Goal: Answer question/provide support: Answer question/provide support

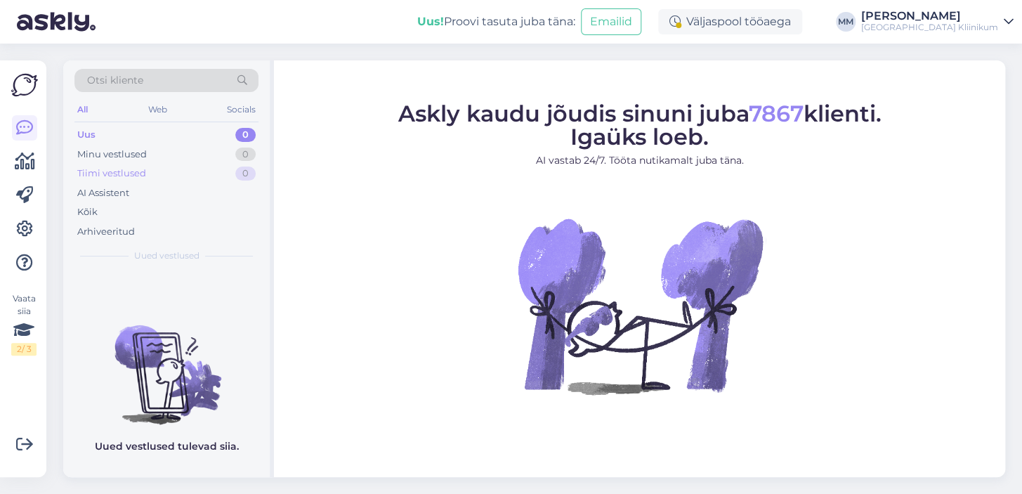
click at [125, 176] on div "Tiimi vestlused" at bounding box center [111, 174] width 69 height 14
click at [108, 194] on div "AI Assistent" at bounding box center [103, 193] width 52 height 14
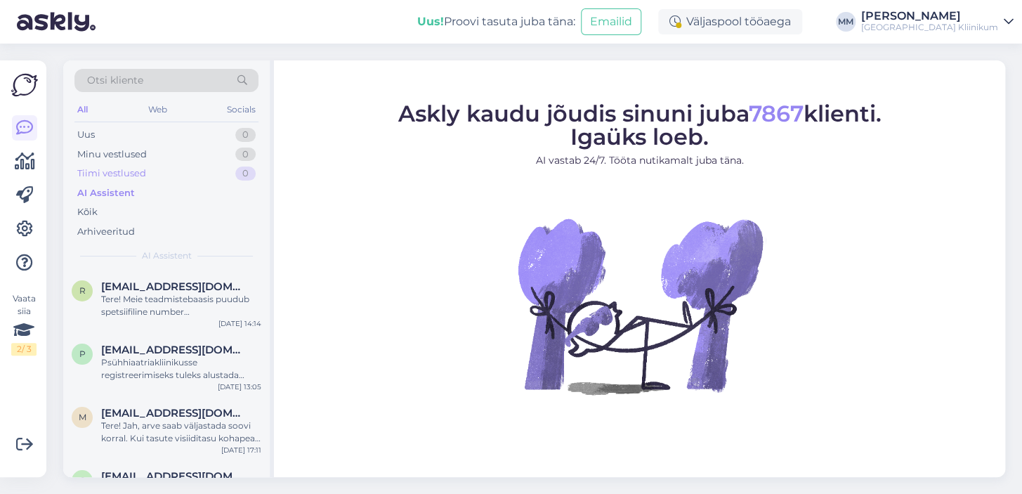
click at [139, 170] on div "Tiimi vestlused" at bounding box center [111, 174] width 69 height 14
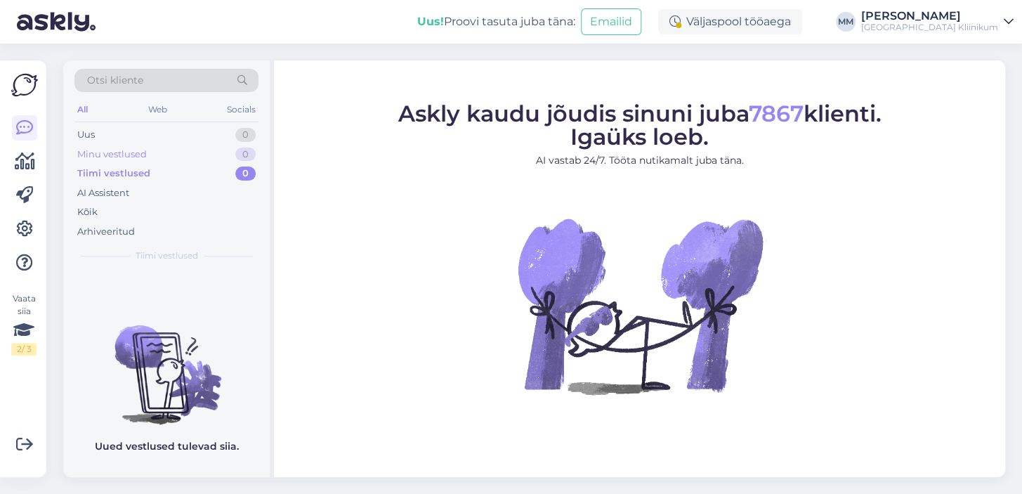
click at [134, 151] on div "Minu vestlused" at bounding box center [112, 155] width 70 height 14
click at [100, 136] on div "Uus 0" at bounding box center [166, 135] width 184 height 20
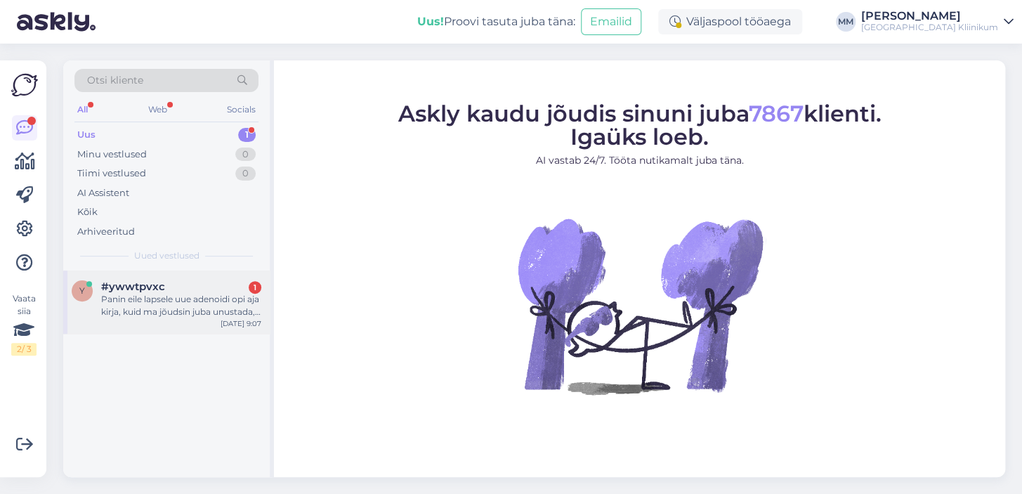
click at [156, 306] on div "Panin eile lapsele uue adenoidi opi aja kirja, kuid ma jõudsin juba unustada, m…" at bounding box center [181, 305] width 160 height 25
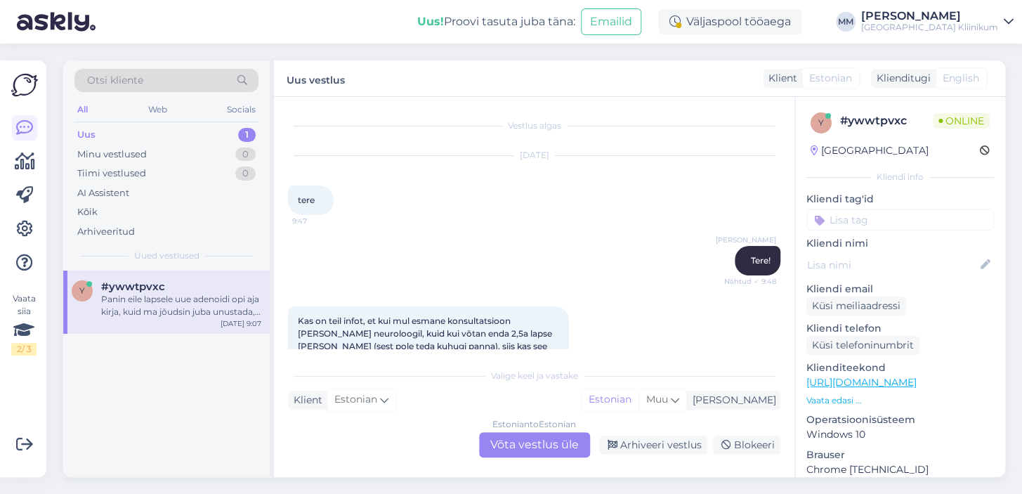
scroll to position [1435, 0]
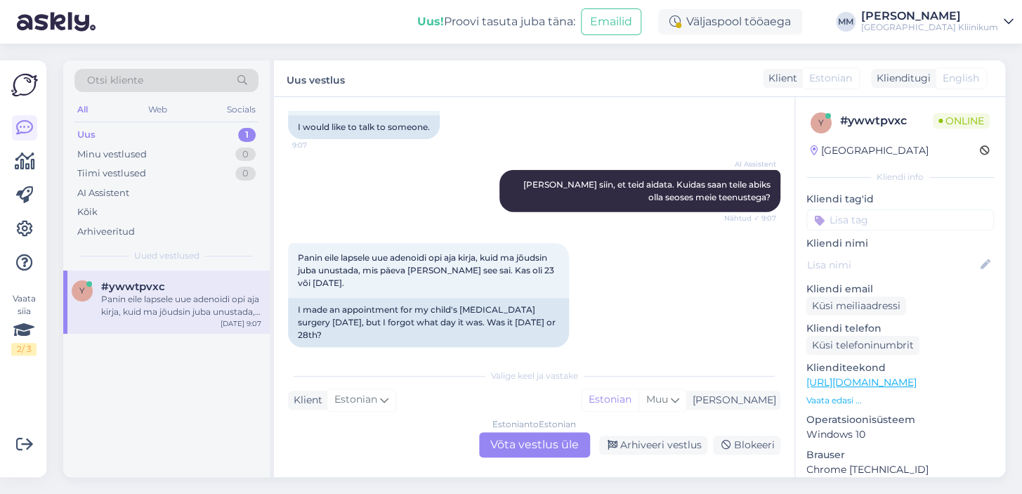
click at [544, 447] on div "Estonian to Estonian Võta vestlus üle" at bounding box center [534, 444] width 111 height 25
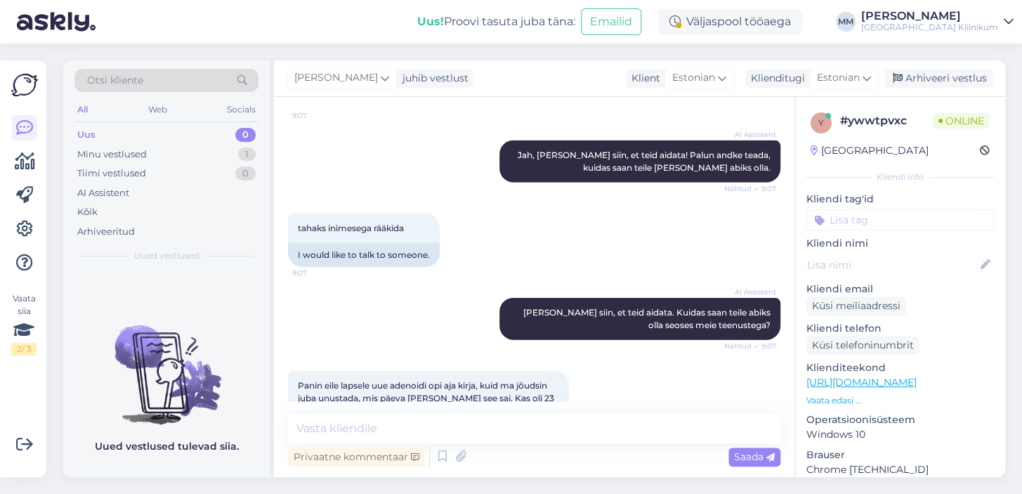
scroll to position [1383, 0]
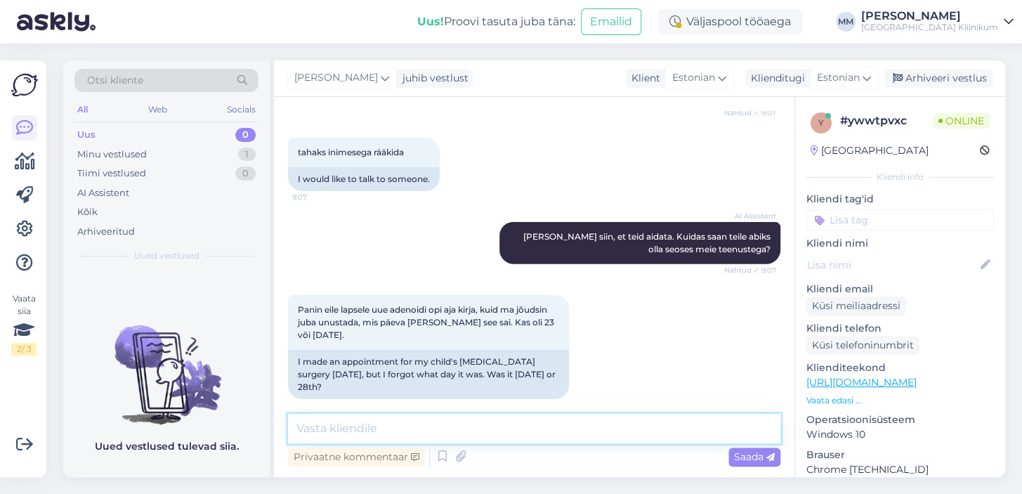
click at [320, 433] on textarea at bounding box center [534, 429] width 493 height 30
paste textarea "731 9790 operatsioonile registreerimine ja loobumine (E-R 08:00-16:00)"
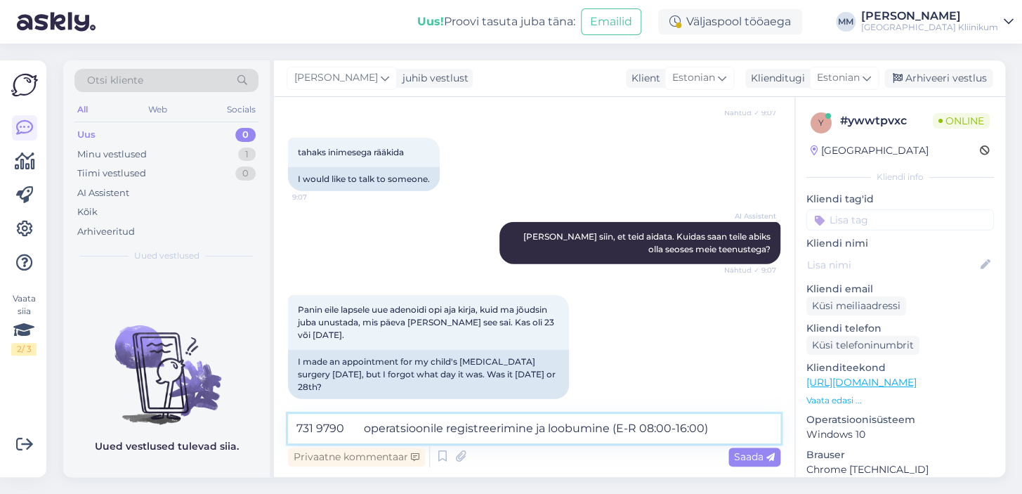
click at [297, 423] on textarea "731 9790 operatsioonile registreerimine ja loobumine (E-R 08:00-16:00)" at bounding box center [534, 429] width 493 height 30
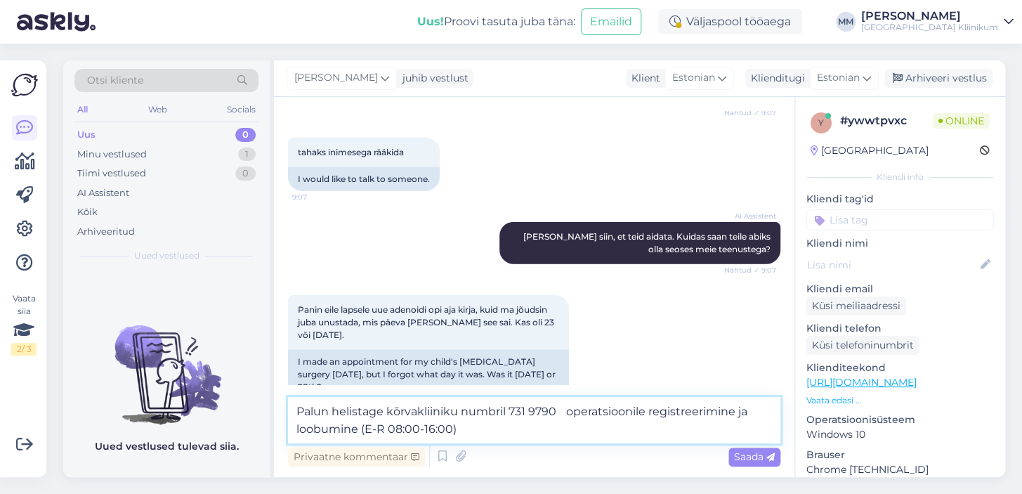
click at [578, 412] on textarea "Palun helistage kõrvakliiniku numbril 731 9790 operatsioonile registreerimine j…" at bounding box center [534, 420] width 493 height 46
click at [460, 427] on textarea "Palun helistage kõrvakliiniku numbril 731 9790 (operatsioonile registreerimine …" at bounding box center [534, 420] width 493 height 46
click at [297, 410] on textarea "Palun helistage kõrvakliiniku numbril 731 9790 (operatsioonile registreerimine …" at bounding box center [534, 420] width 493 height 46
click at [505, 413] on textarea "Et täpsustada operatsiooni aeg üle, Palun helistage kõrvakliiniku numbril 731 9…" at bounding box center [534, 420] width 493 height 46
click at [661, 431] on textarea "Et täpsustada operatsiooni aeg üle, palun helistage kõrvakliiniku numbril 731 9…" at bounding box center [534, 420] width 493 height 46
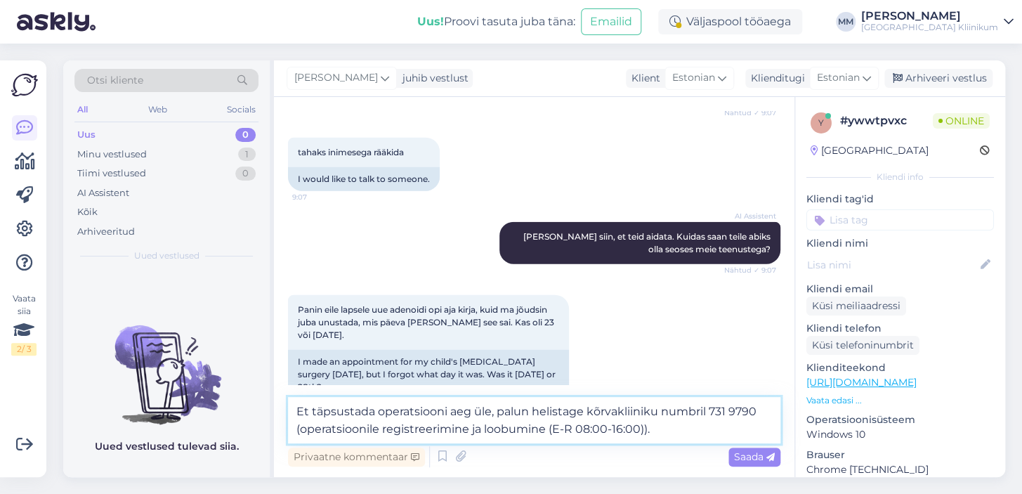
click at [667, 410] on textarea "Et täpsustada operatsiooni aeg üle, palun helistage kõrvakliiniku numbril 731 9…" at bounding box center [534, 420] width 493 height 46
type textarea "Et täpsustada operatsiooni aeg üle, palun helistage kõrvakliiniku numbril 731 9…"
click at [750, 457] on span "Saada" at bounding box center [754, 456] width 41 height 13
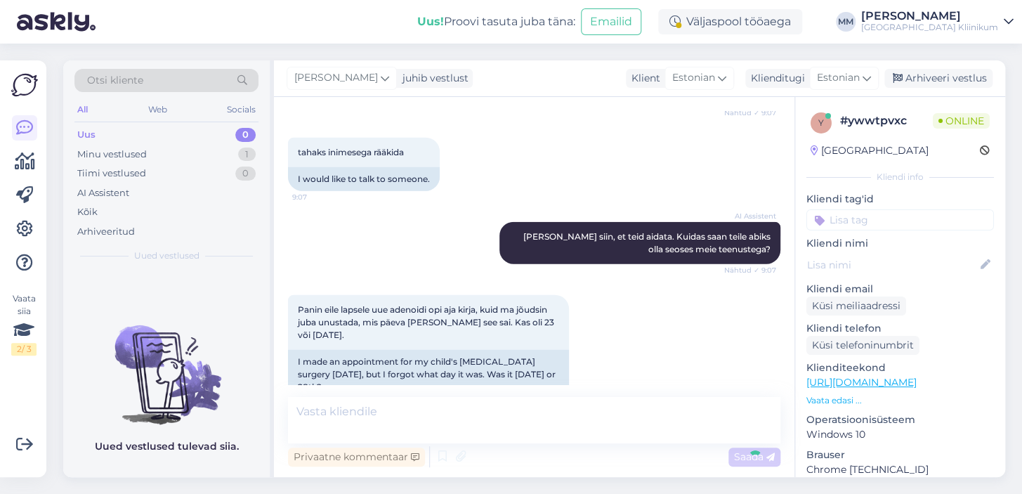
scroll to position [1469, 0]
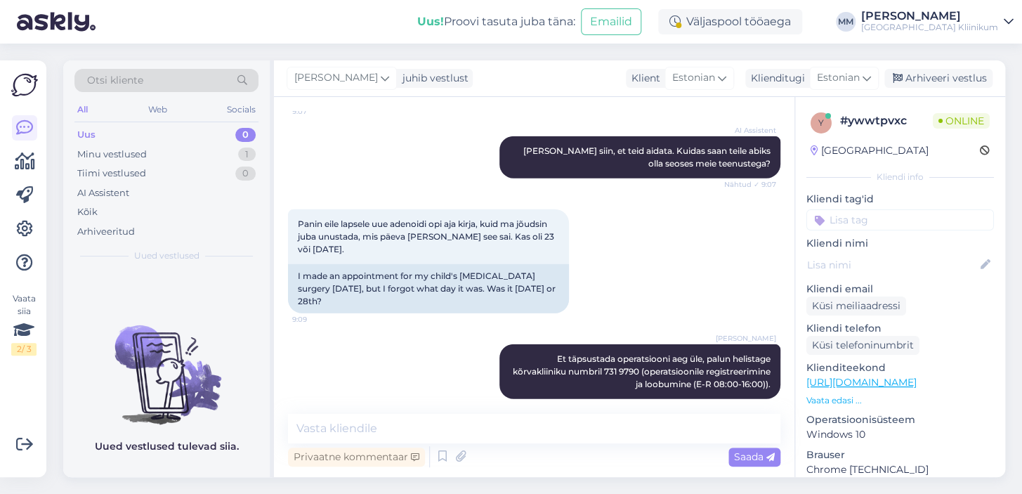
click at [836, 381] on link "https://www.kliinikum.ee/" at bounding box center [862, 382] width 110 height 13
click at [31, 124] on div at bounding box center [31, 121] width 8 height 8
click at [113, 148] on div "Minu vestlused" at bounding box center [112, 155] width 70 height 14
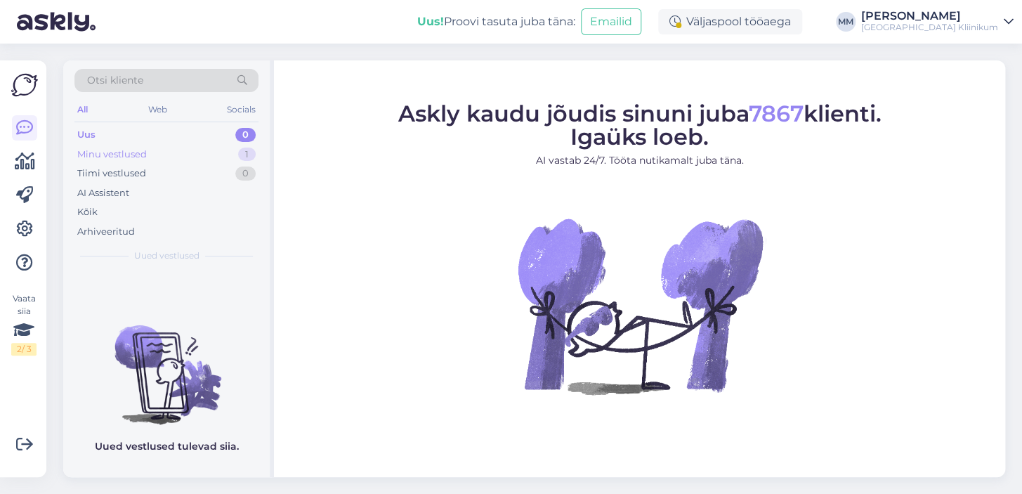
click at [125, 152] on div "Minu vestlused" at bounding box center [112, 155] width 70 height 14
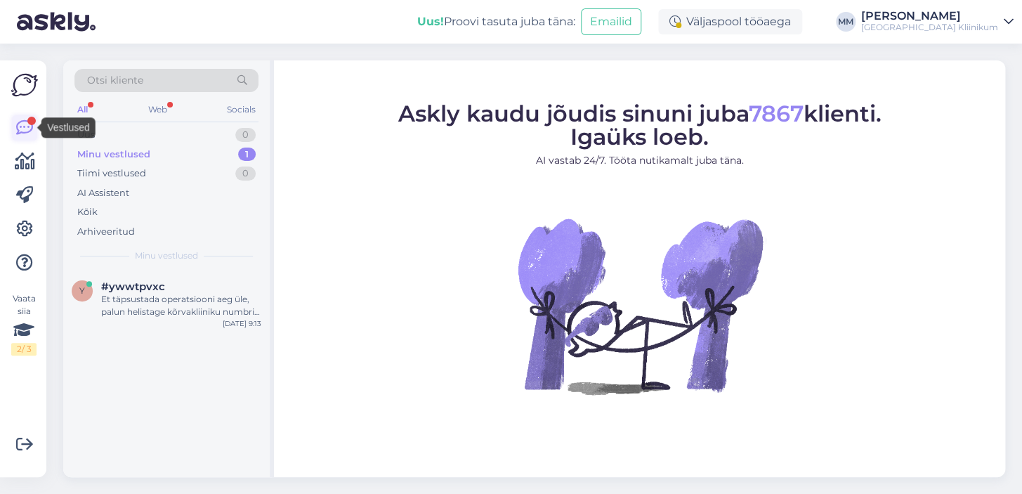
click at [25, 127] on icon at bounding box center [24, 127] width 17 height 17
click at [116, 157] on div "Minu vestlused" at bounding box center [113, 155] width 73 height 14
click at [88, 132] on div "Uus" at bounding box center [86, 135] width 18 height 14
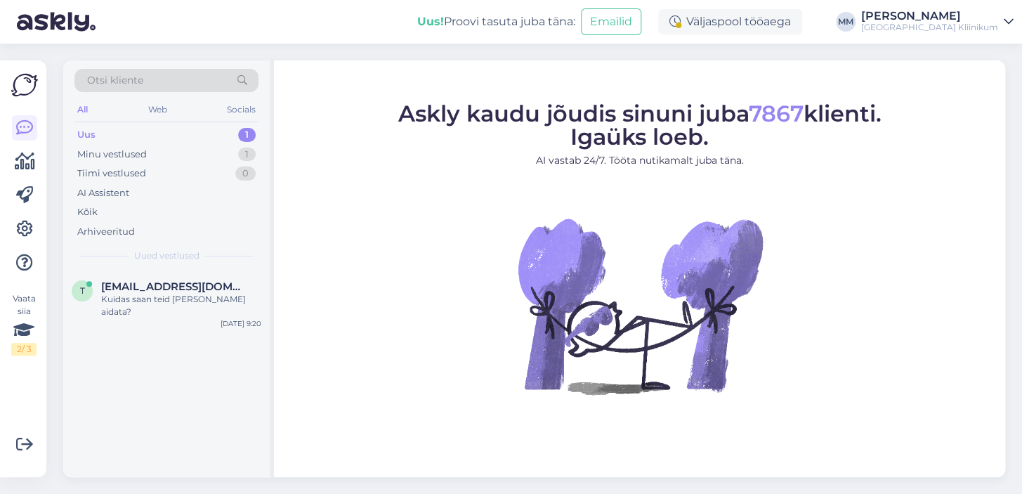
click at [103, 132] on div "Uus 1" at bounding box center [166, 135] width 184 height 20
click at [171, 295] on div "Kuidas saan teid [PERSON_NAME] aidata?" at bounding box center [181, 305] width 160 height 25
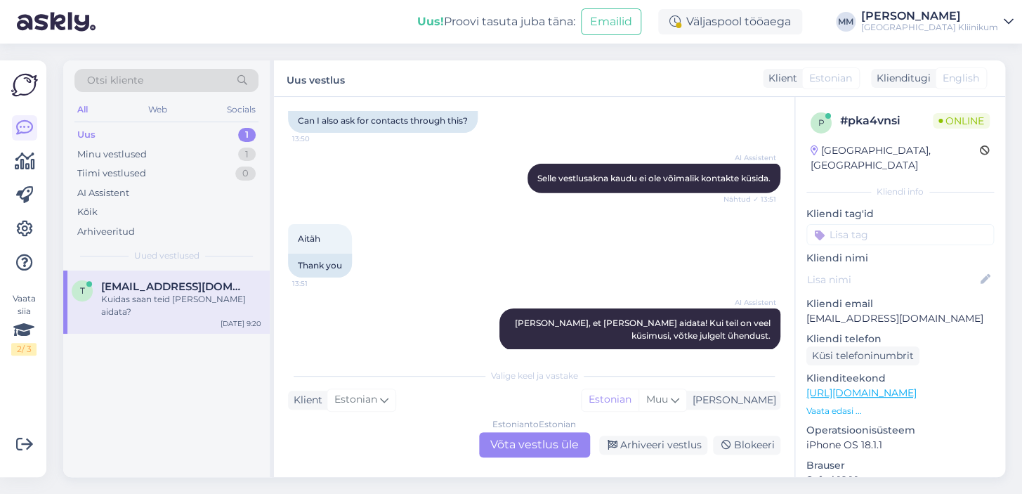
scroll to position [2228, 0]
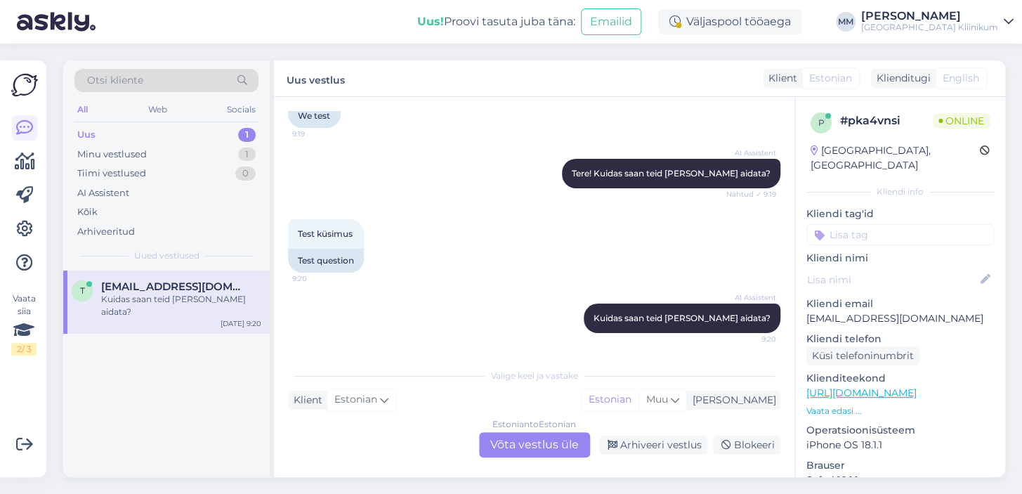
click at [520, 444] on div "Estonian to Estonian Võta vestlus üle" at bounding box center [534, 444] width 111 height 25
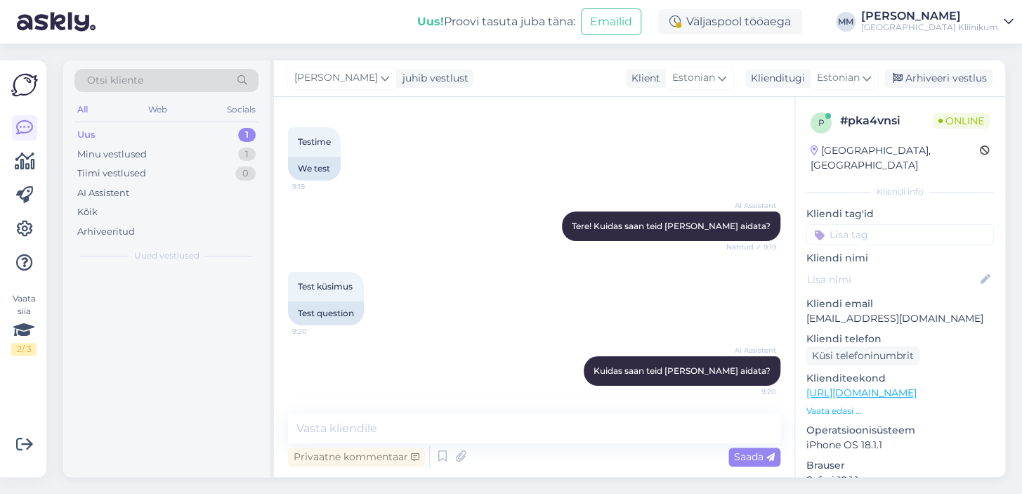
scroll to position [2175, 0]
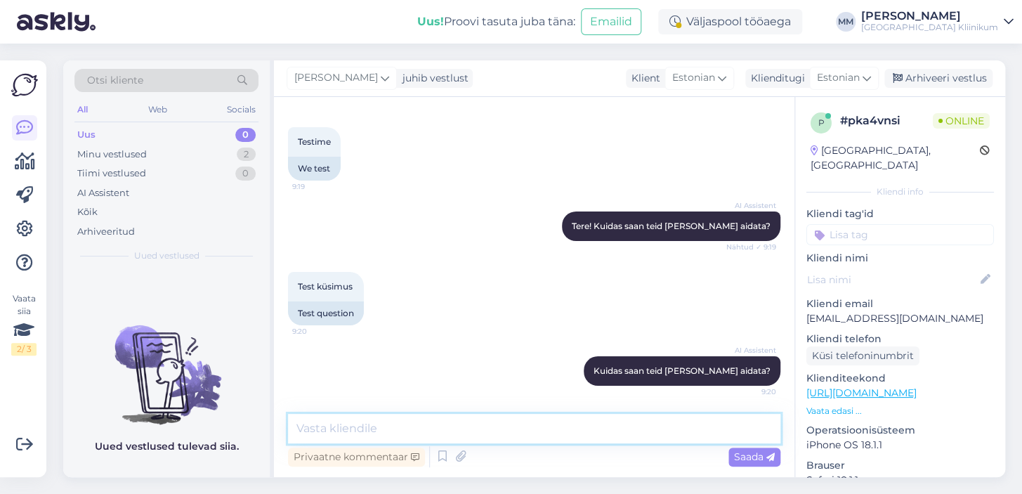
click at [372, 418] on textarea at bounding box center [534, 429] width 493 height 30
type textarea "Tere"
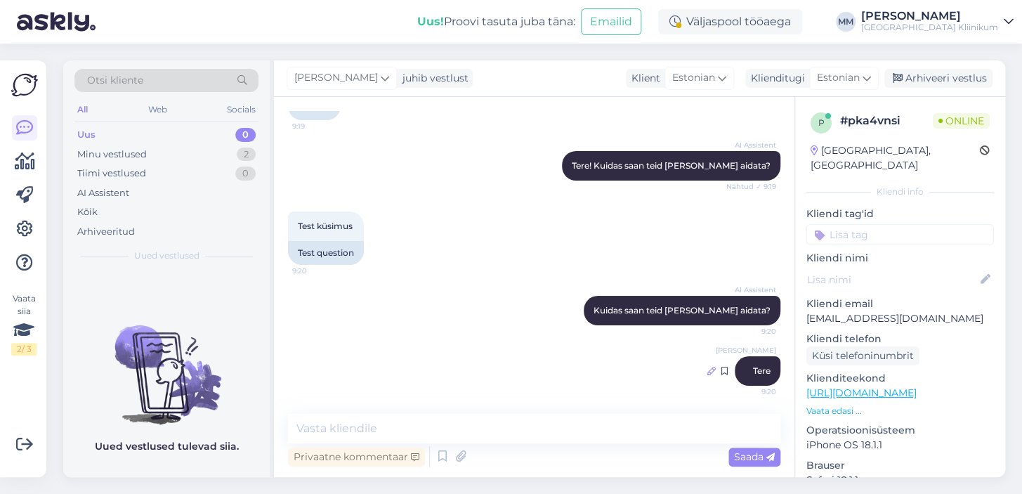
click at [708, 370] on icon at bounding box center [712, 371] width 8 height 8
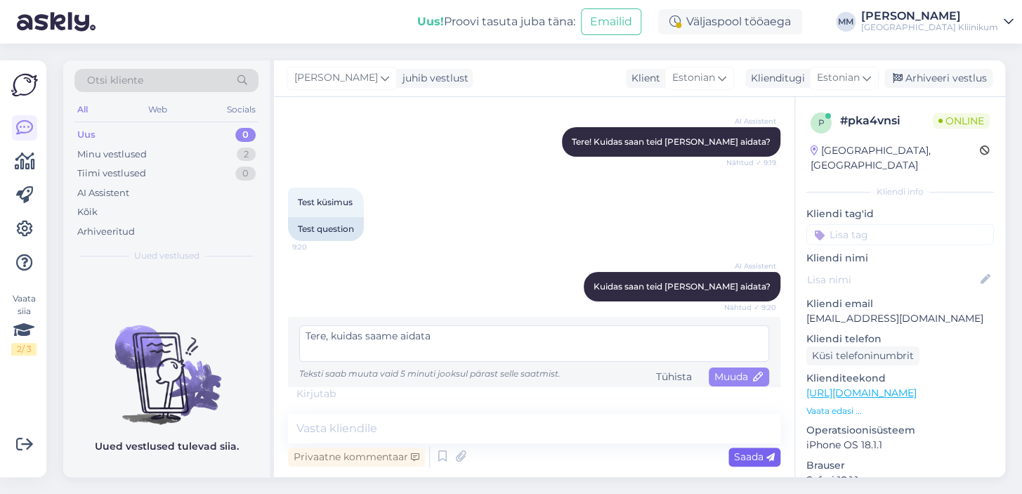
type textarea "Tere, kuidas saame aidata"
click at [746, 454] on span "Saada" at bounding box center [754, 456] width 41 height 13
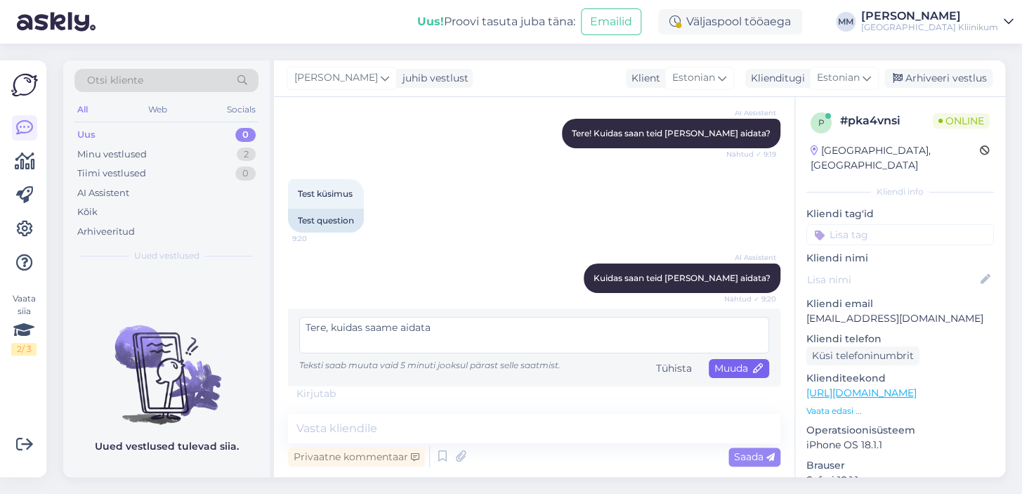
click at [730, 366] on span "Muuda" at bounding box center [739, 368] width 49 height 13
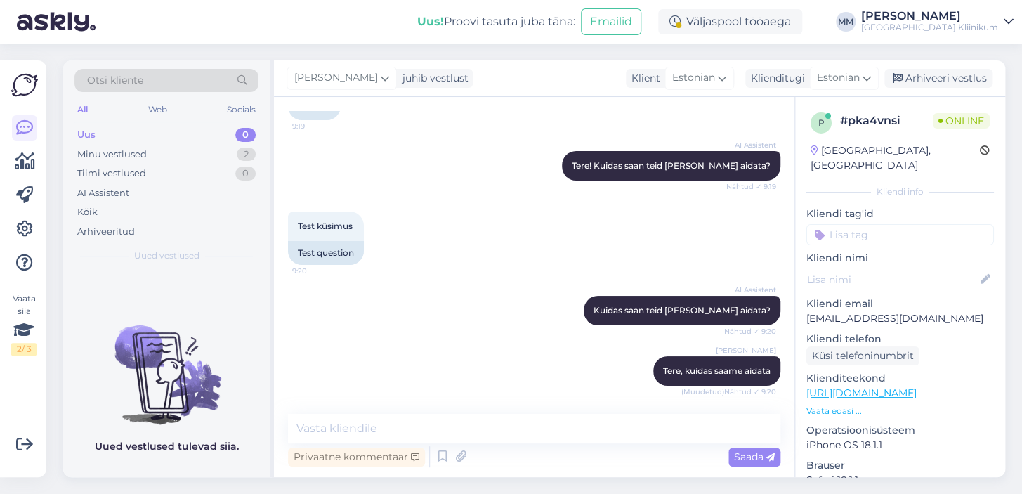
scroll to position [2296, 0]
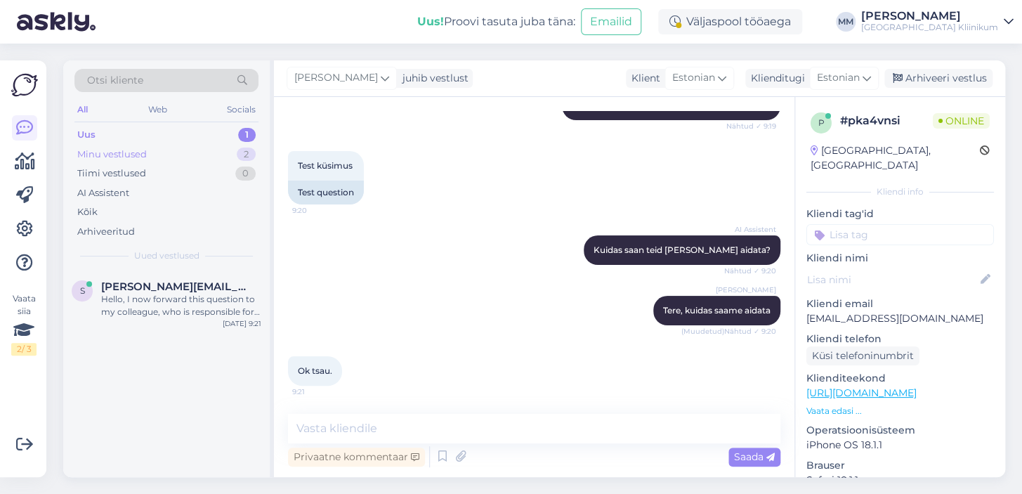
click at [115, 154] on div "Minu vestlused" at bounding box center [112, 155] width 70 height 14
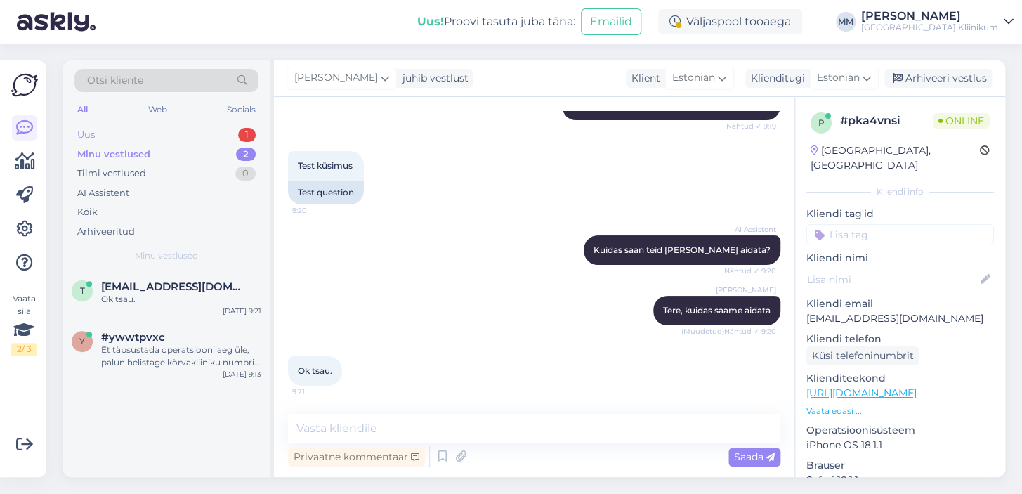
click at [91, 131] on div "Uus" at bounding box center [86, 135] width 18 height 14
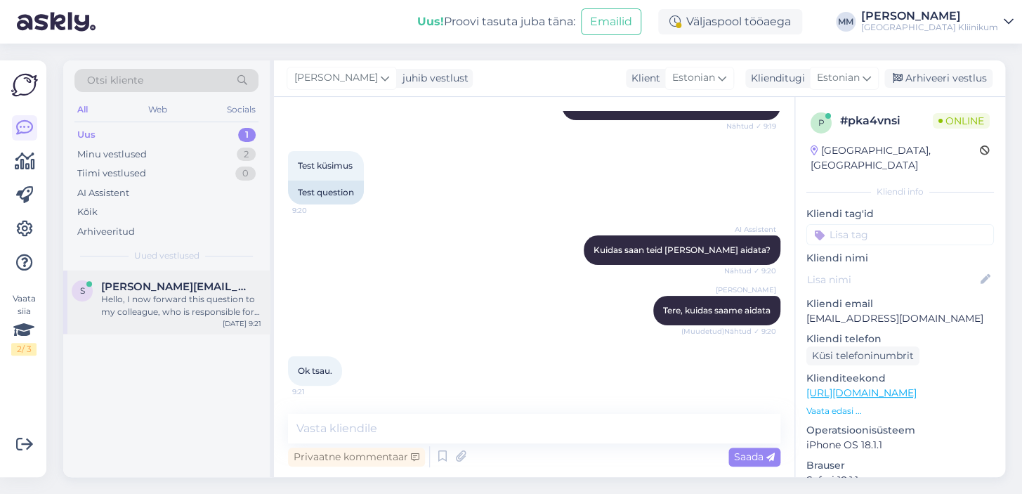
click at [145, 308] on div "Hello, I now forward this question to my colleague, who is responsible for this…" at bounding box center [181, 305] width 160 height 25
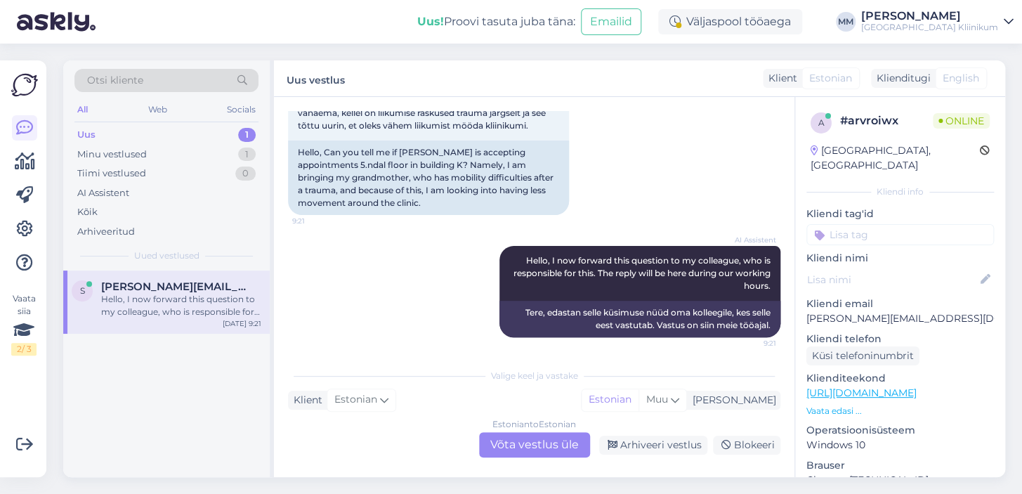
scroll to position [116, 0]
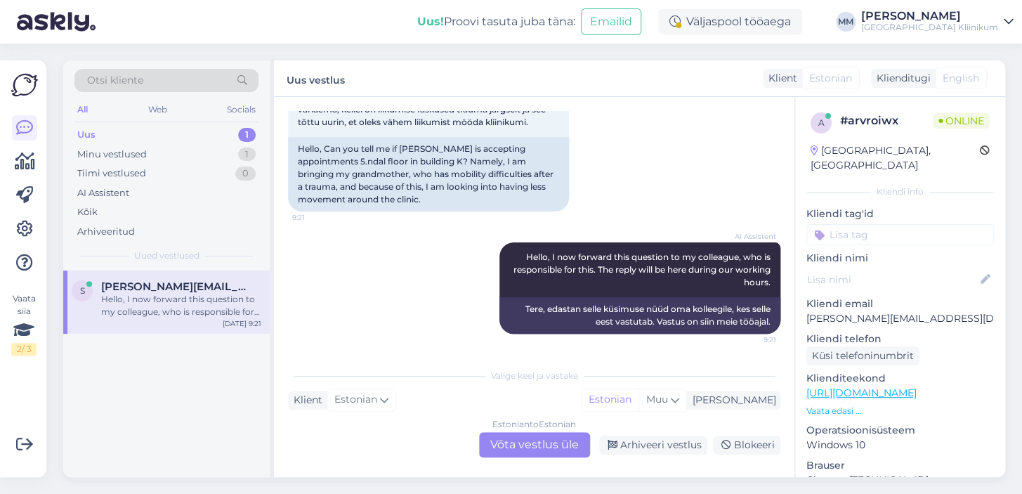
click at [512, 441] on div "Estonian to Estonian Võta vestlus üle" at bounding box center [534, 444] width 111 height 25
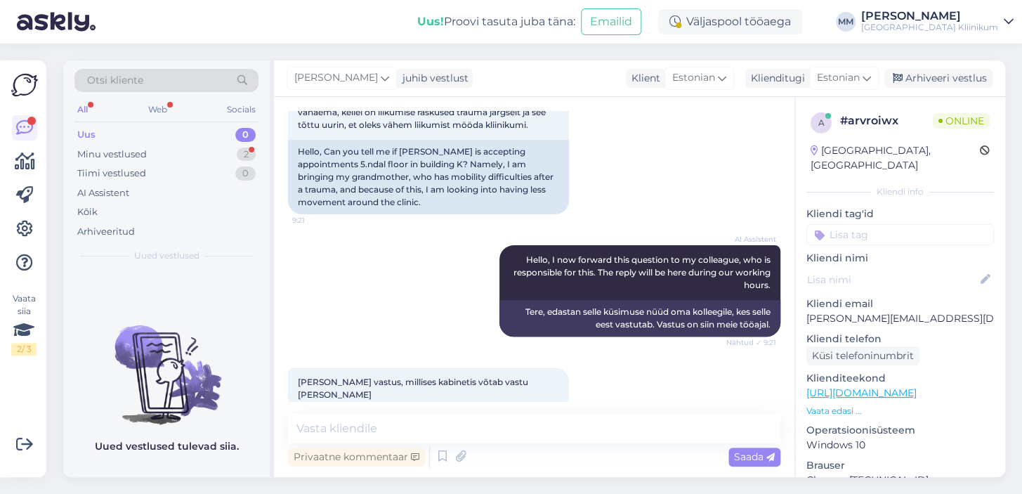
scroll to position [124, 0]
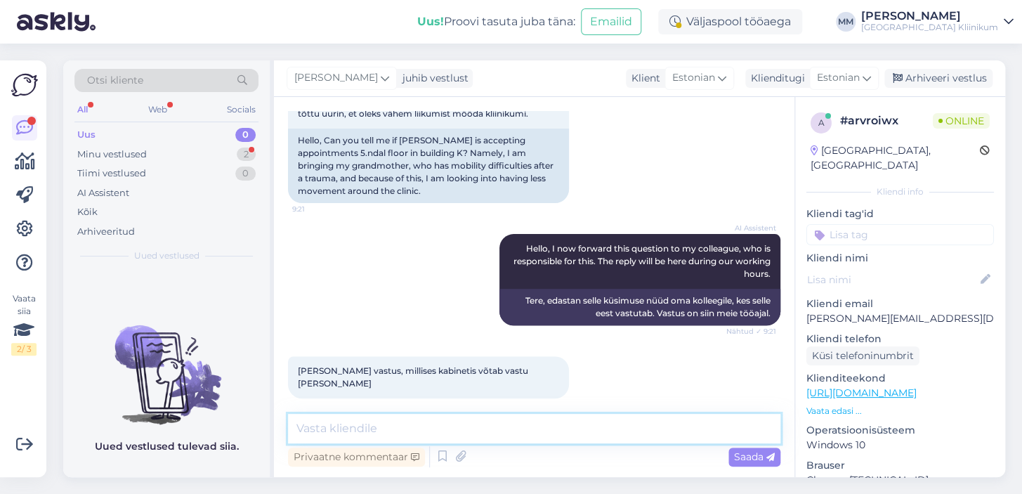
click at [388, 424] on textarea at bounding box center [534, 429] width 493 height 30
type textarea "T"
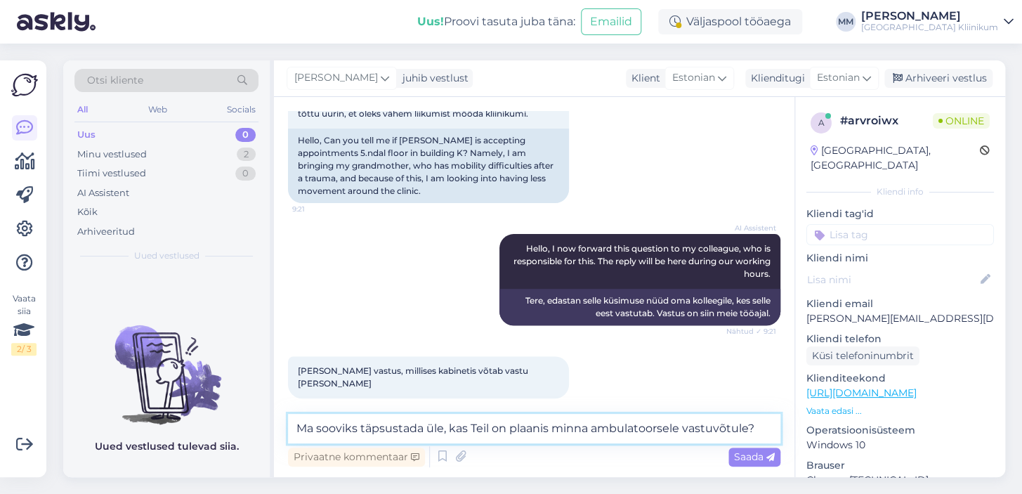
type textarea "Ma sooviks täpsustada üle, kas Teil on plaanis minna ambulatoorsele vastuvõtule?"
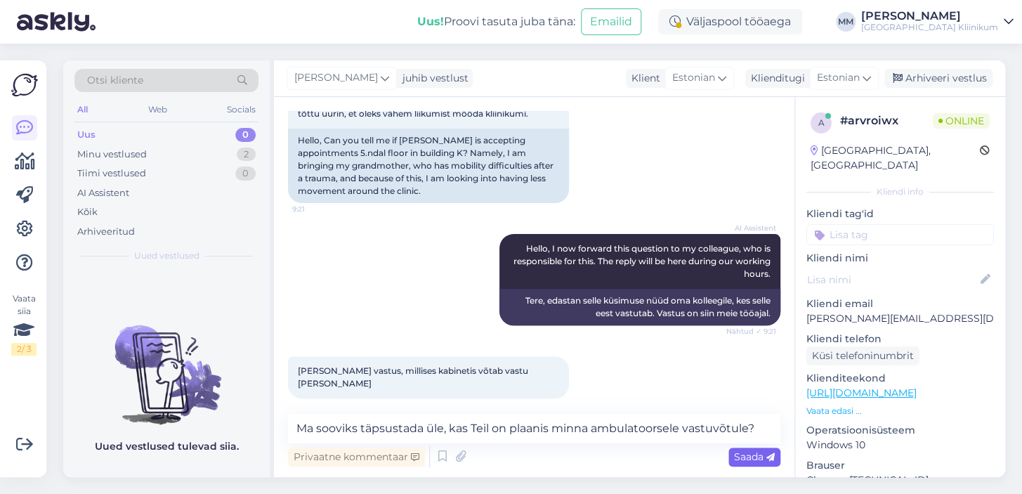
click at [742, 458] on span "Saada" at bounding box center [754, 456] width 41 height 13
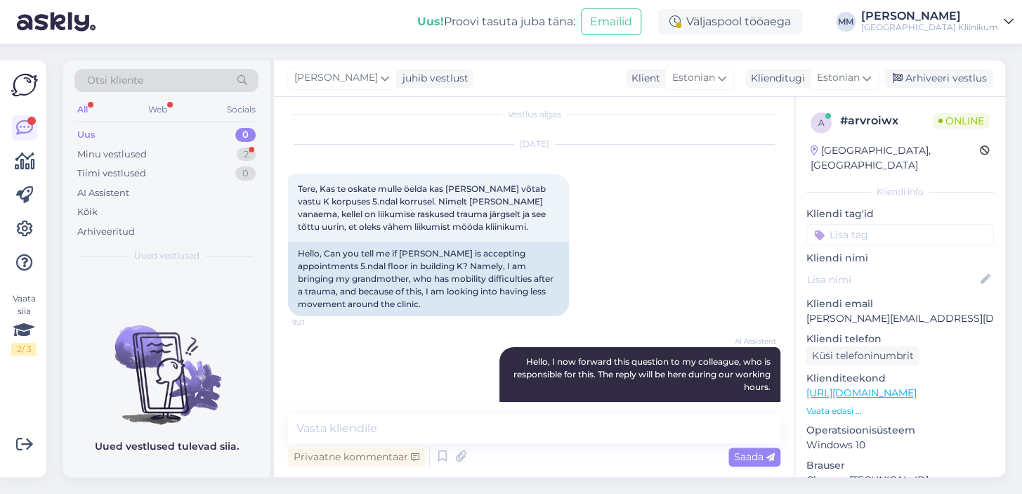
scroll to position [258, 0]
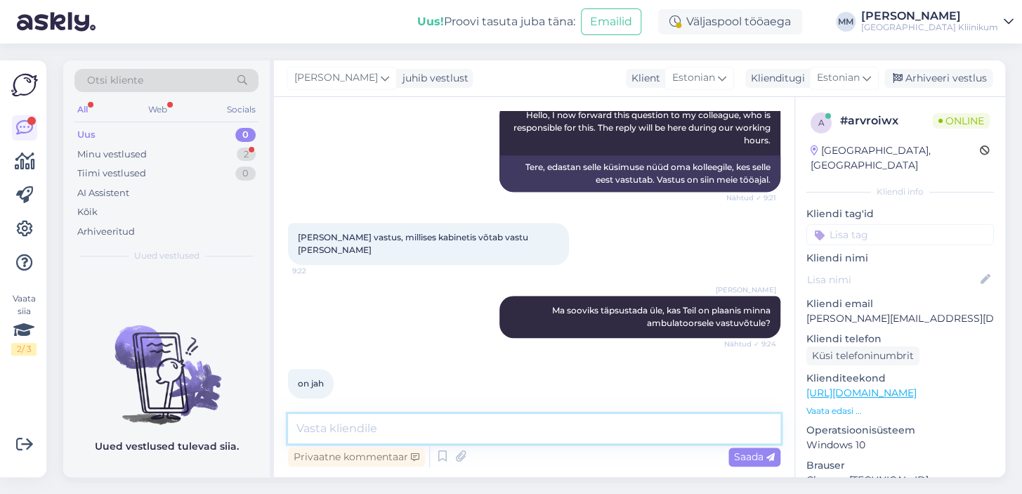
click at [341, 427] on textarea at bounding box center [534, 429] width 493 height 30
type textarea "K"
click at [481, 428] on textarea "Kirurgiakliiniku ambulatoorsed vstuvõtud" at bounding box center [534, 429] width 493 height 30
click at [540, 430] on textarea "Kirurgiakliiniku ambulatoorsed vastuvõtud" at bounding box center [534, 429] width 493 height 30
click at [543, 429] on textarea "Kirurgiakliiniku ambulatoorsed vastuvõtud toimuvad" at bounding box center [534, 429] width 493 height 30
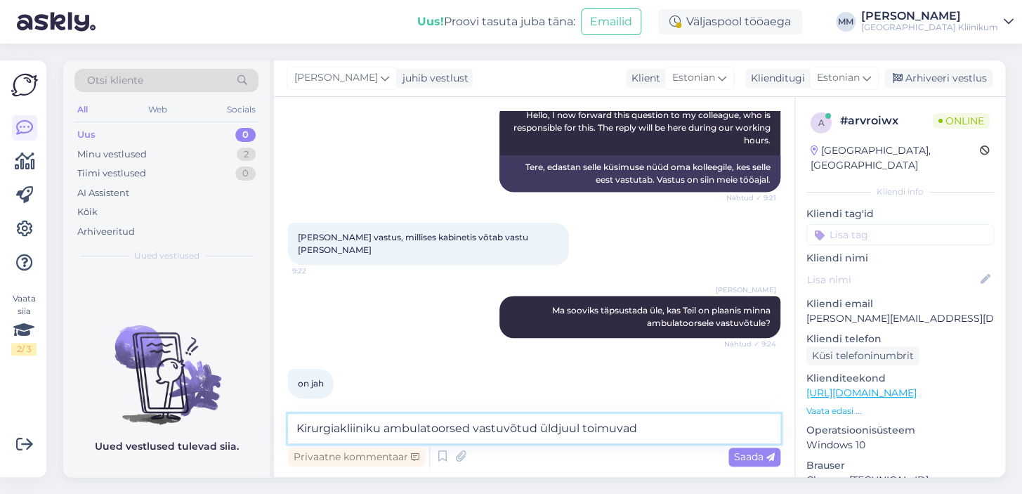
click at [573, 429] on textarea "Kirurgiakliiniku ambulatoorsed vastuvõtud üldjuul toimuvad" at bounding box center [534, 429] width 493 height 30
click at [653, 429] on textarea "Kirurgiakliiniku ambulatoorsed vastuvõtud üldjuhul toimuvad" at bounding box center [534, 429] width 493 height 30
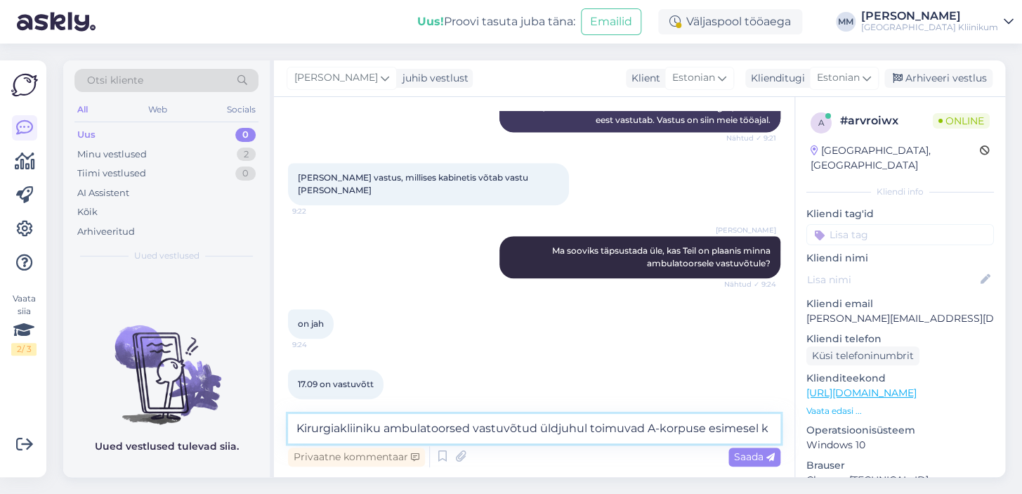
scroll to position [332, 0]
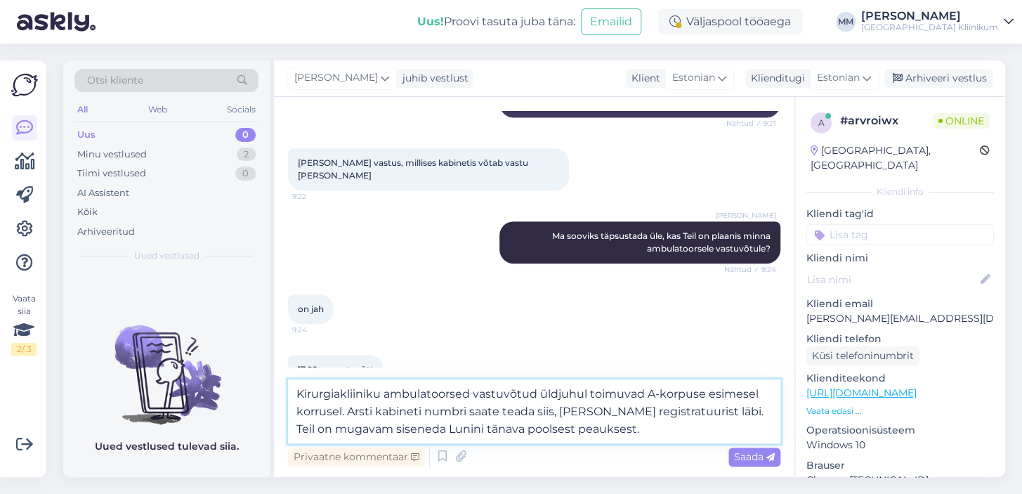
click at [620, 413] on textarea "Kirurgiakliiniku ambulatoorsed vastuvõtud üldjuhul toimuvad A-korpuse esimesel …" at bounding box center [534, 411] width 493 height 64
type textarea "Kirurgiakliiniku ambulatoorsed vastuvõtud üldjuhul toimuvad A-korpuse esimesel …"
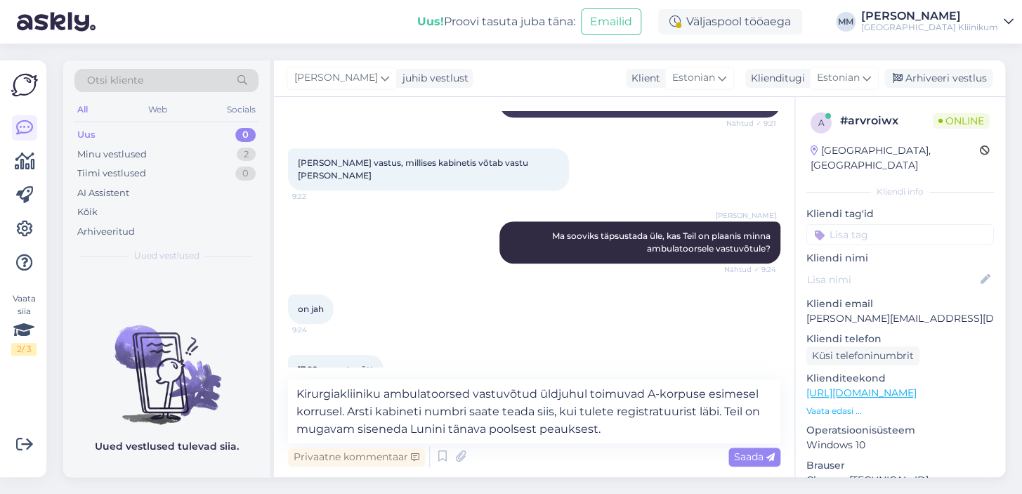
click at [762, 472] on div "Vestlus algas Sep 16 2025 Tere, Kas te oskate mulle öelda kas Dr.Maris Niibek v…" at bounding box center [534, 287] width 521 height 380
click at [748, 457] on span "Saada" at bounding box center [754, 456] width 41 height 13
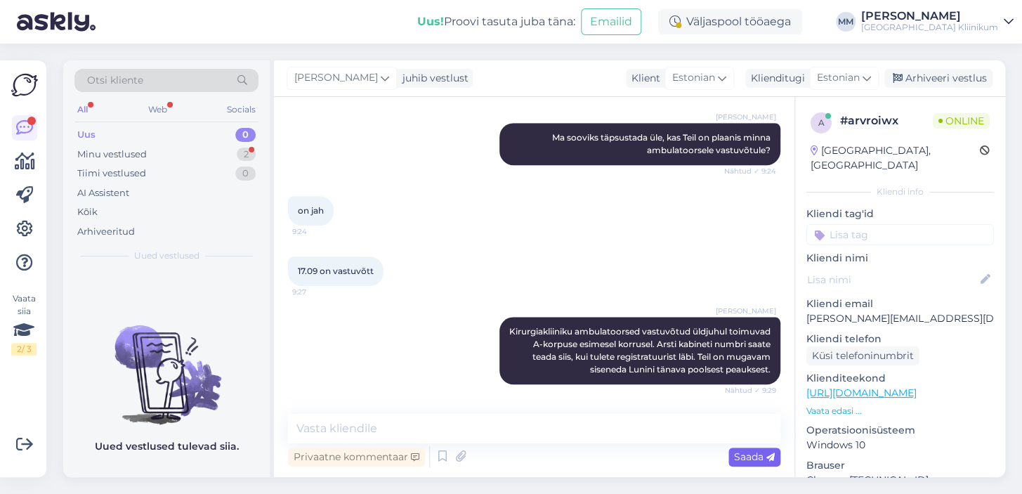
scroll to position [477, 0]
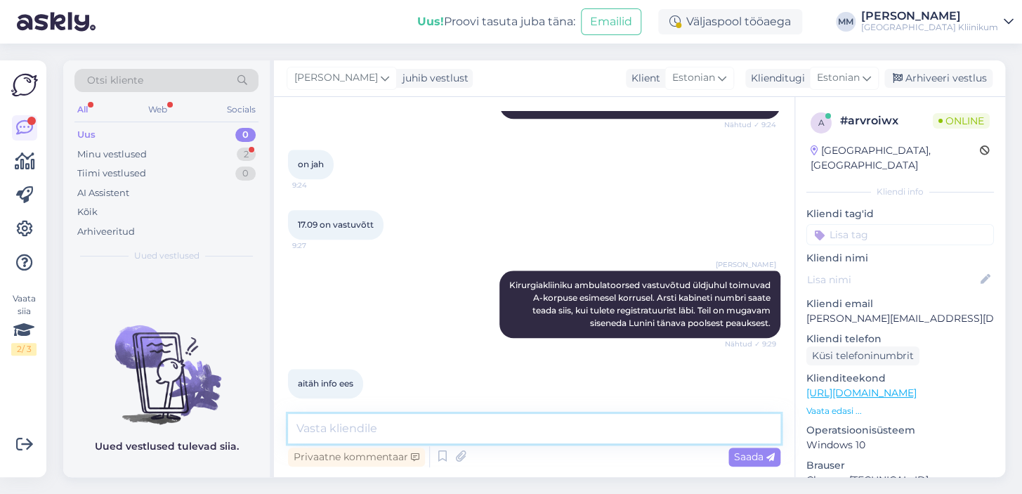
click at [420, 427] on textarea at bounding box center [534, 429] width 493 height 30
type textarea "Palun"
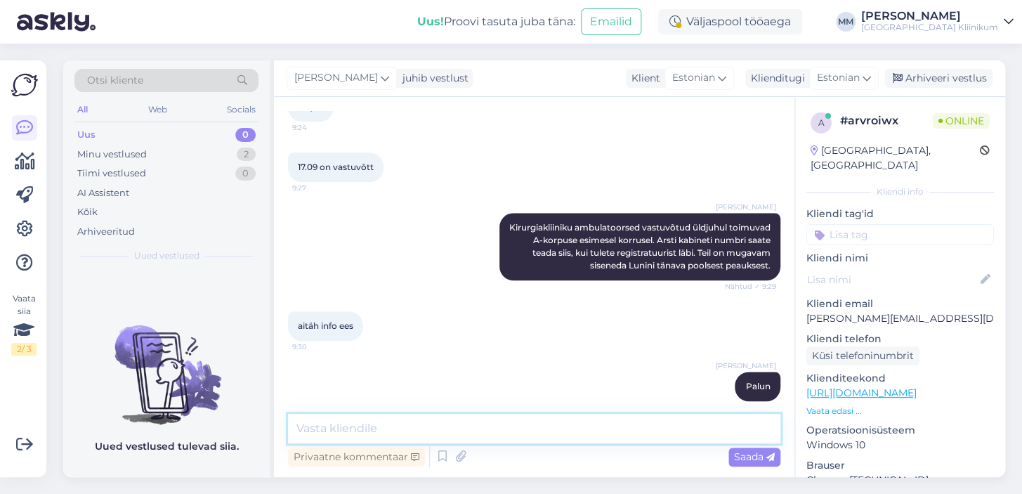
scroll to position [537, 0]
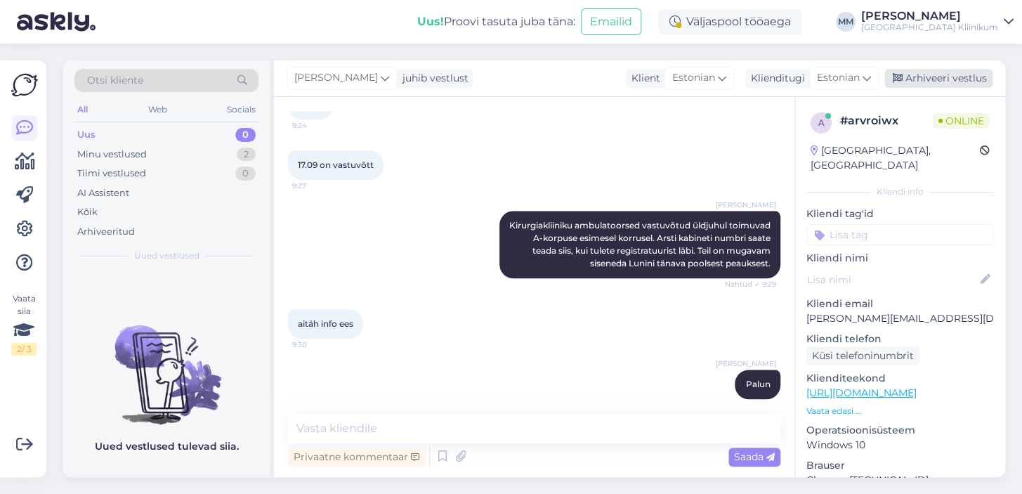
click at [936, 79] on div "Arhiveeri vestlus" at bounding box center [939, 78] width 108 height 19
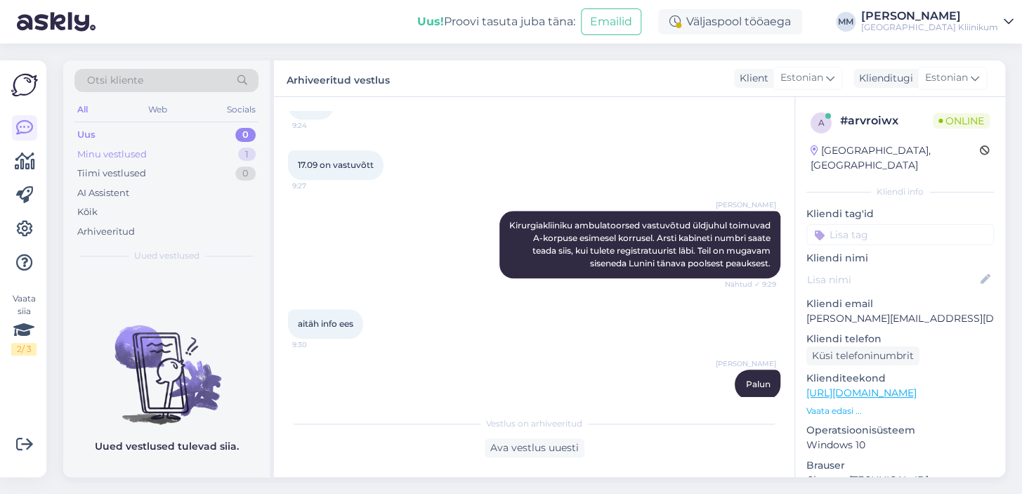
click at [139, 154] on div "Minu vestlused" at bounding box center [112, 155] width 70 height 14
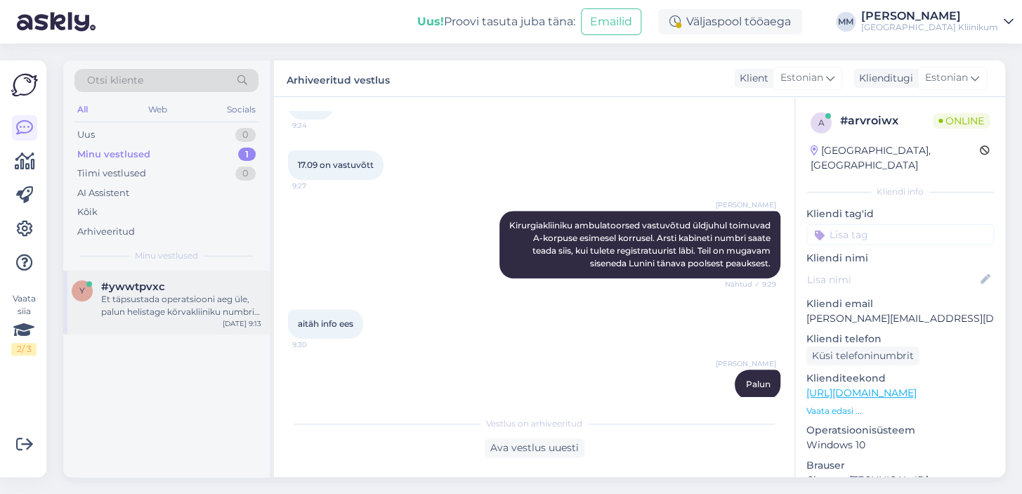
click at [146, 301] on div "Et täpsustada operatsiooni aeg üle, palun helistage kõrvakliiniku numbril 731 9…" at bounding box center [181, 305] width 160 height 25
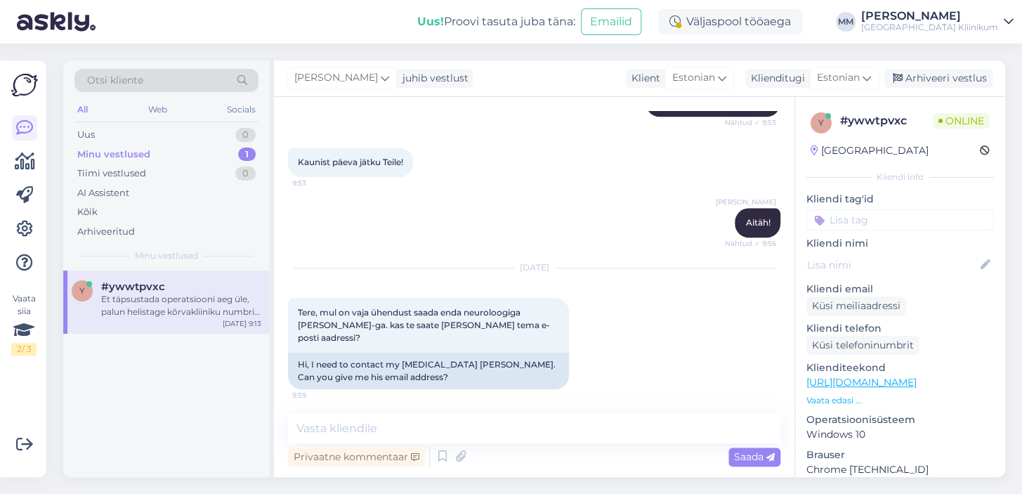
scroll to position [1469, 0]
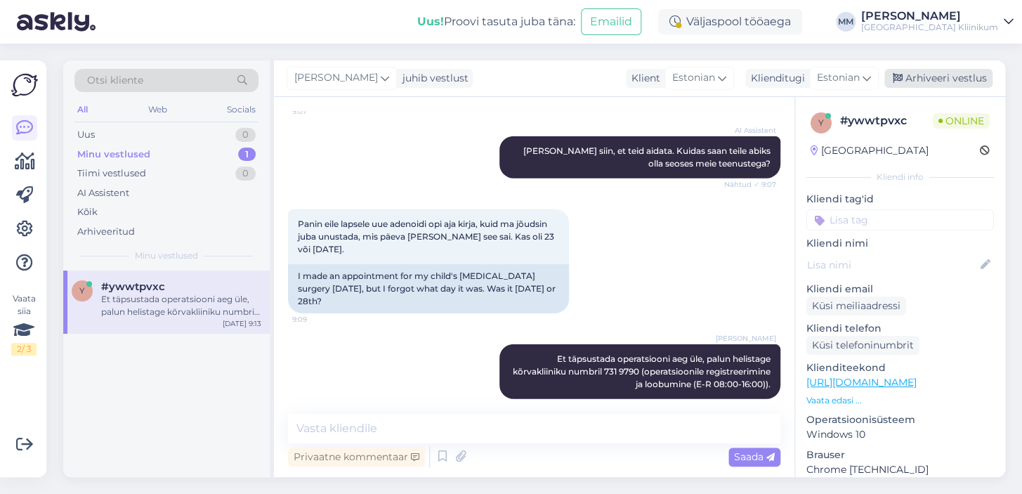
click at [940, 84] on div "Arhiveeri vestlus" at bounding box center [939, 78] width 108 height 19
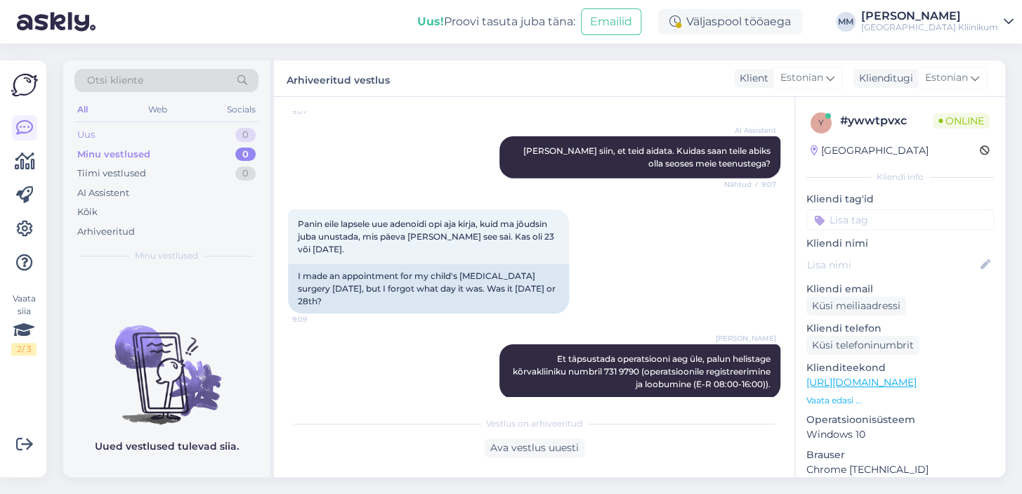
click at [95, 138] on div "Uus 0" at bounding box center [166, 135] width 184 height 20
